Goal: Task Accomplishment & Management: Complete application form

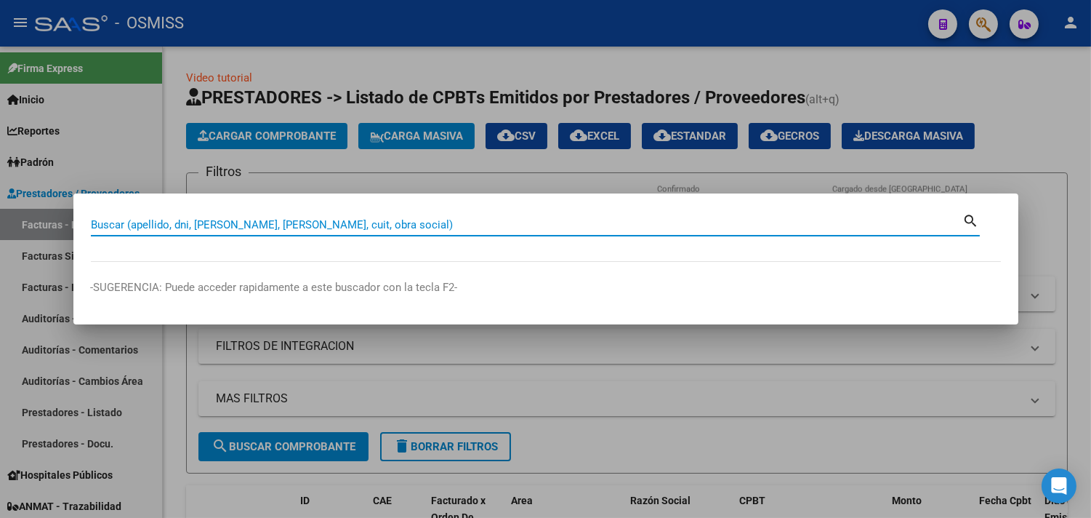
paste input "Nro.:00138 - 00000034"
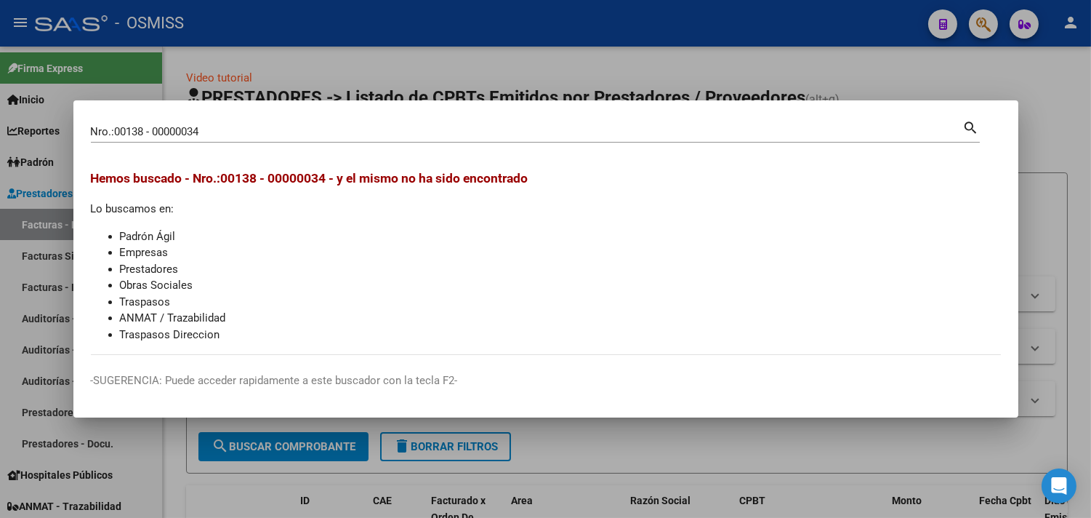
click at [155, 212] on div "Hemos buscado - Nro.:00138 - 00000034 - y el mismo no ha sido encontrado Lo bus…" at bounding box center [546, 256] width 910 height 174
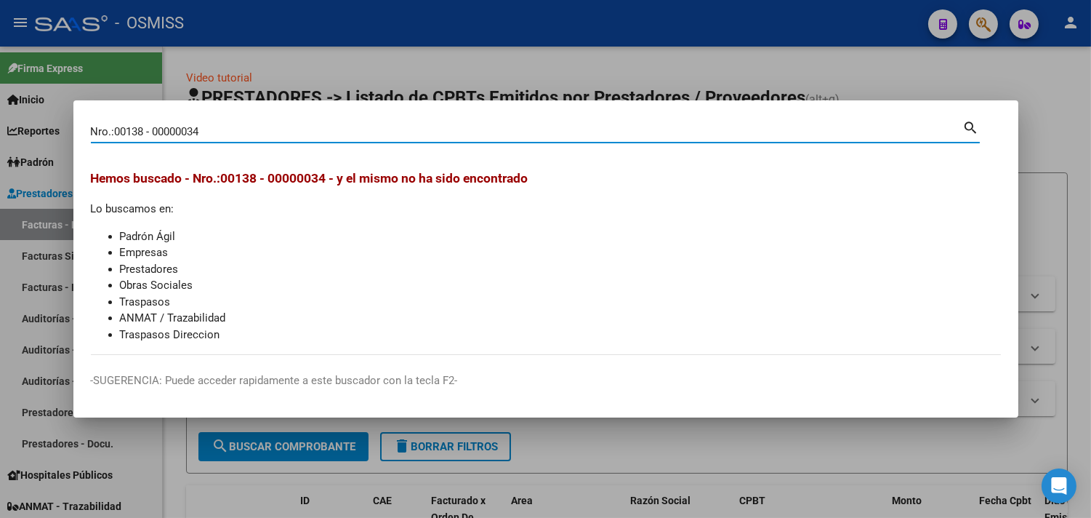
click at [154, 127] on input "Nro.:00138 - 00000034" at bounding box center [527, 131] width 872 height 13
click at [114, 135] on input "Nro.:00138 - 00000034" at bounding box center [527, 131] width 872 height 13
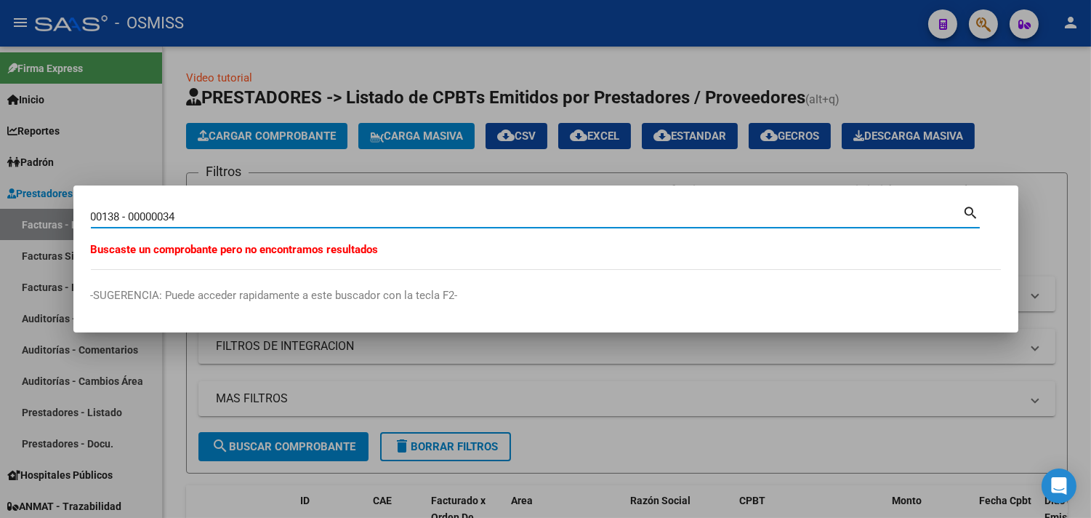
click at [132, 215] on input "00138 - 00000034" at bounding box center [527, 216] width 872 height 13
click at [124, 215] on input "00138 -00000034" at bounding box center [527, 216] width 872 height 13
type input "00138-00000034"
click at [265, 68] on div at bounding box center [545, 259] width 1091 height 518
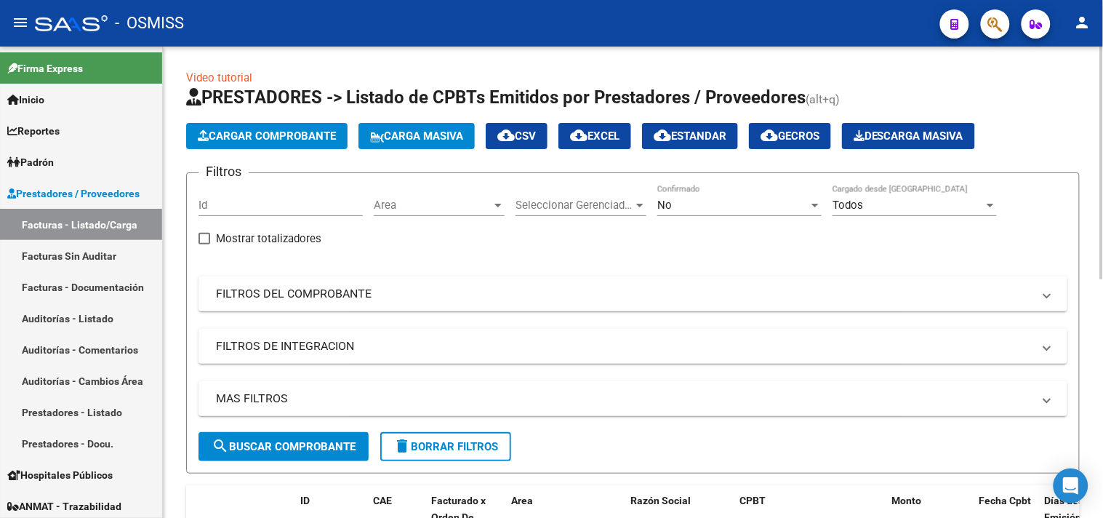
click at [225, 132] on span "Cargar Comprobante" at bounding box center [267, 135] width 138 height 13
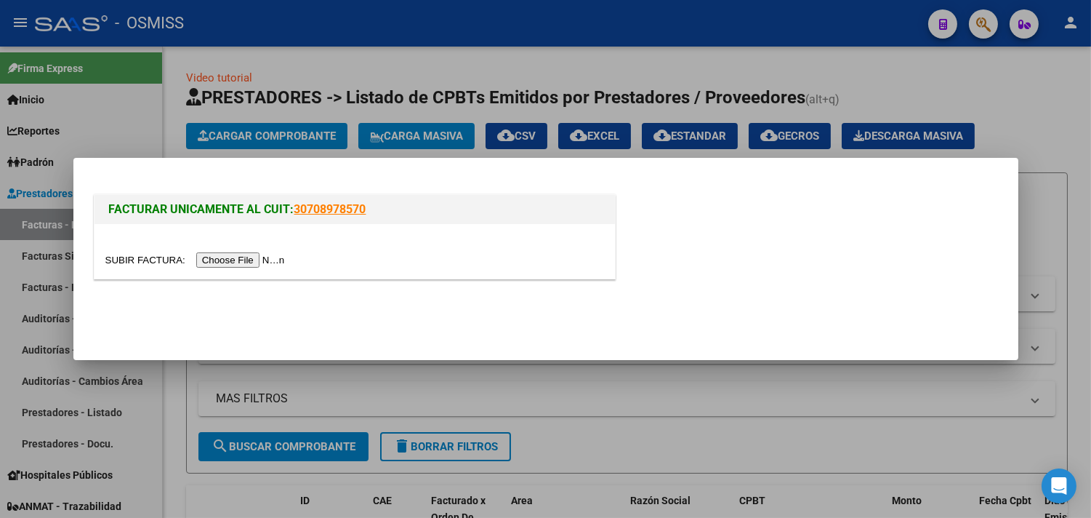
click at [257, 258] on input "file" at bounding box center [197, 259] width 184 height 15
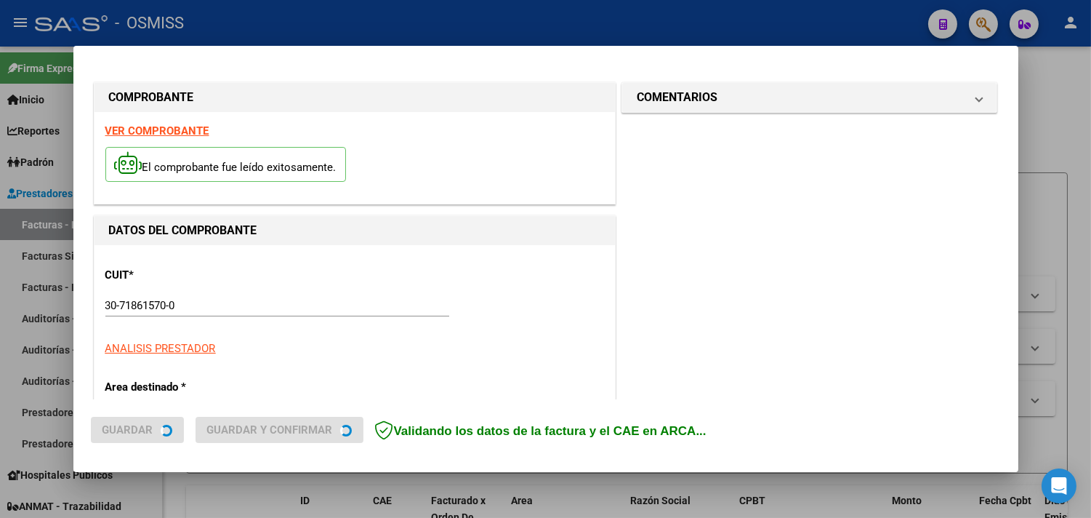
type input "[DATE]"
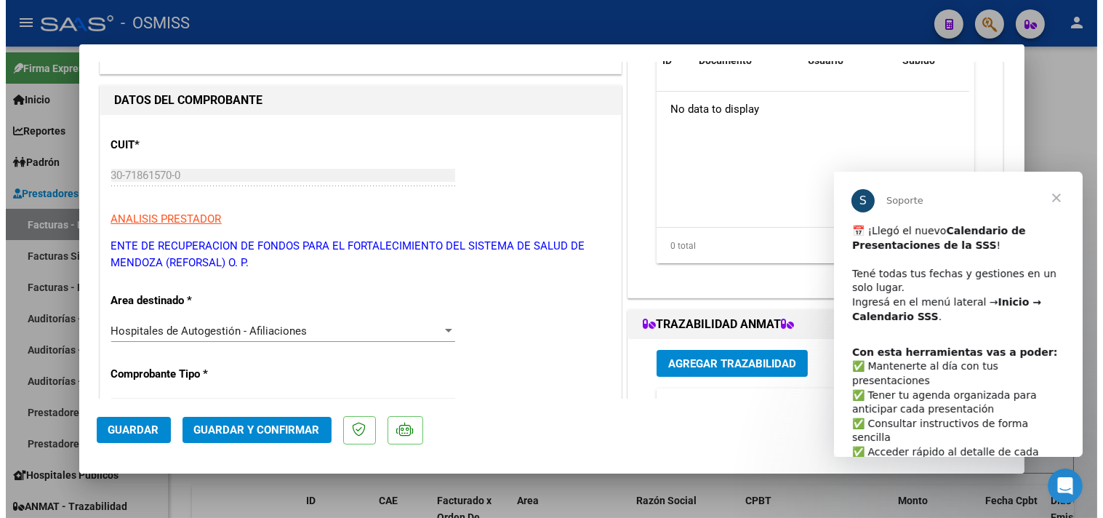
scroll to position [161, 0]
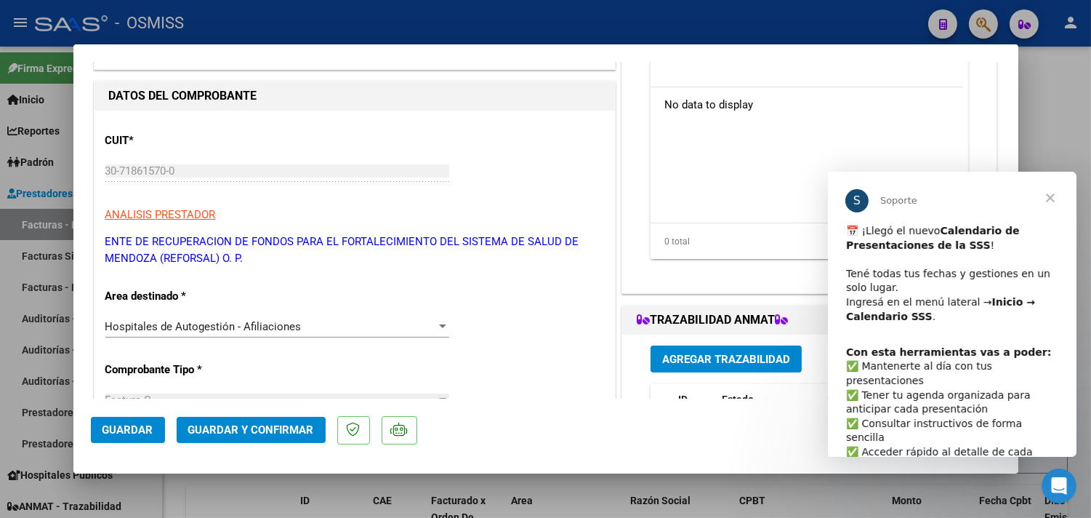
click at [273, 436] on span "Guardar y Confirmar" at bounding box center [251, 429] width 126 height 13
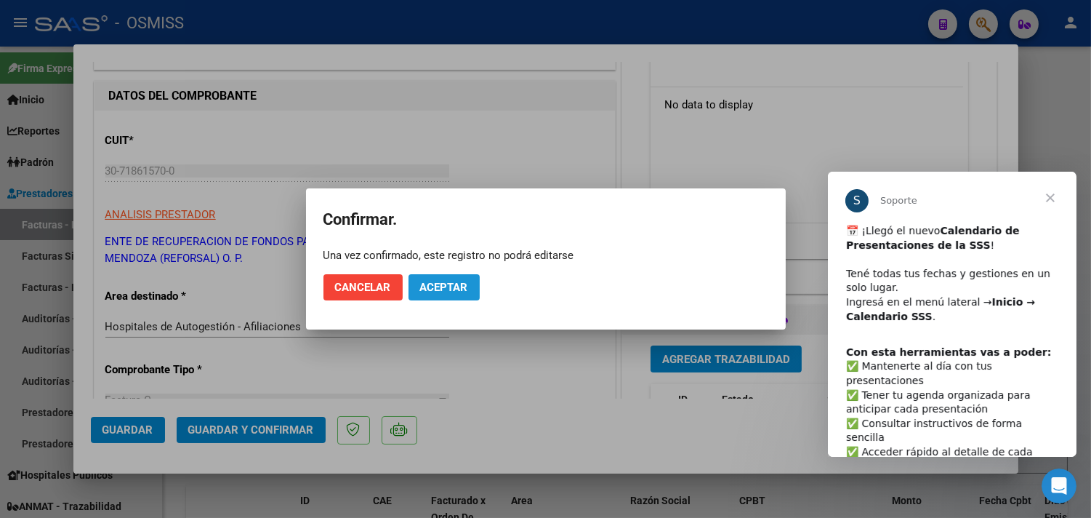
click at [457, 284] on span "Aceptar" at bounding box center [444, 287] width 48 height 13
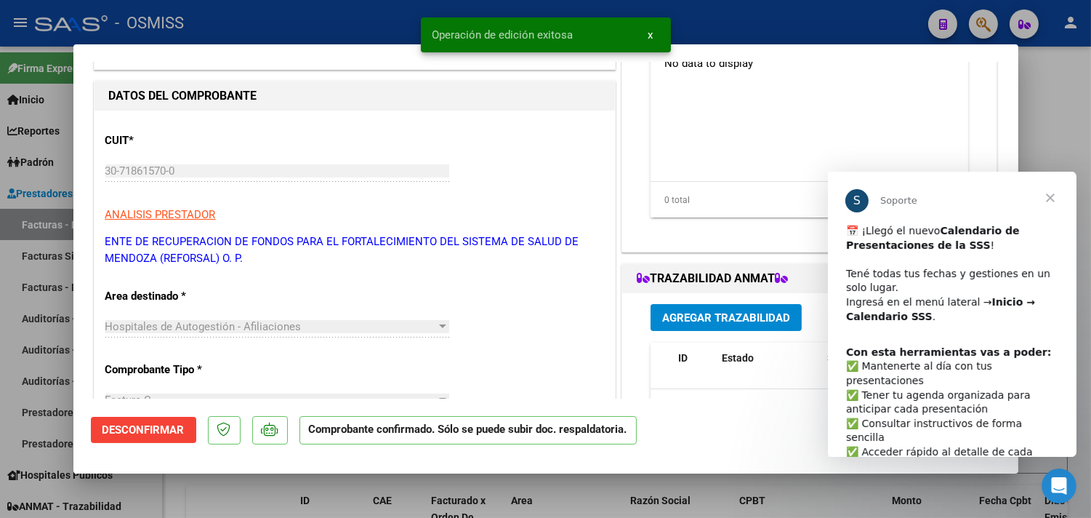
click at [1040, 100] on div at bounding box center [545, 259] width 1091 height 518
type input "$ 0,00"
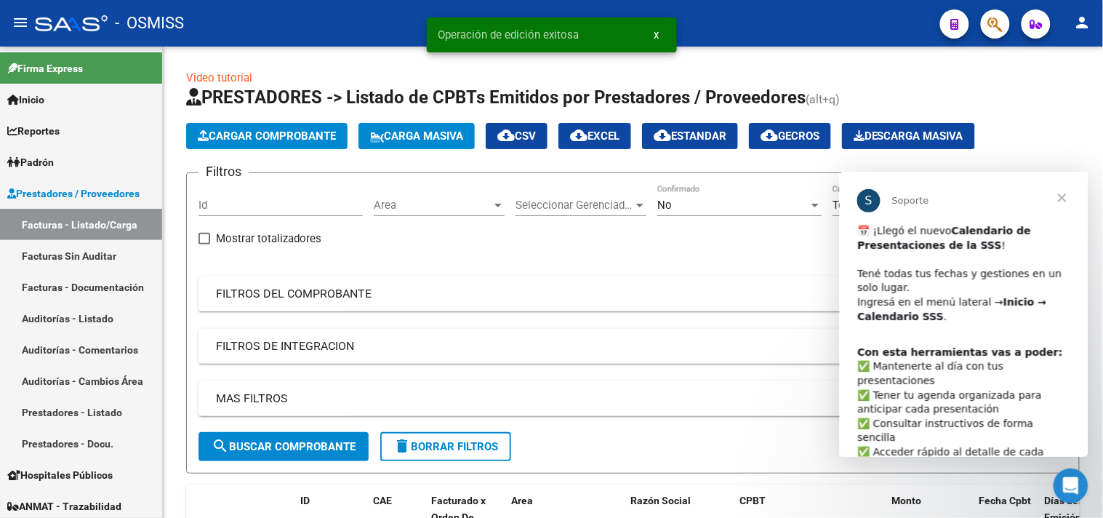
click at [1064, 194] on span "Cerrar" at bounding box center [1061, 197] width 52 height 52
